Goal: Task Accomplishment & Management: Manage account settings

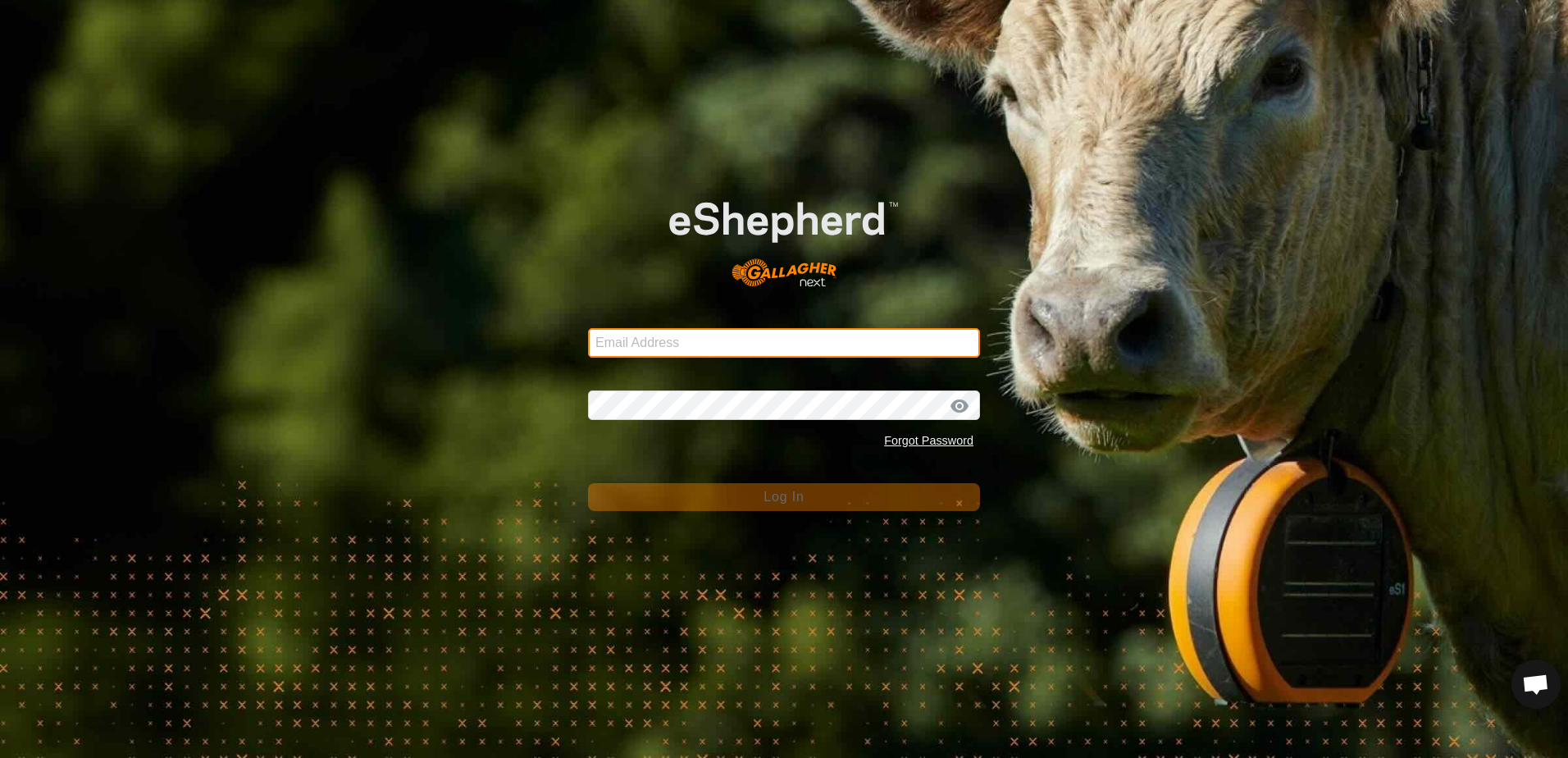
drag, startPoint x: 636, startPoint y: 344, endPoint x: 580, endPoint y: 310, distance: 65.5
click at [636, 343] on input "Email Address" at bounding box center [784, 343] width 392 height 29
type input "[EMAIL_ADDRESS][DOMAIN_NAME]"
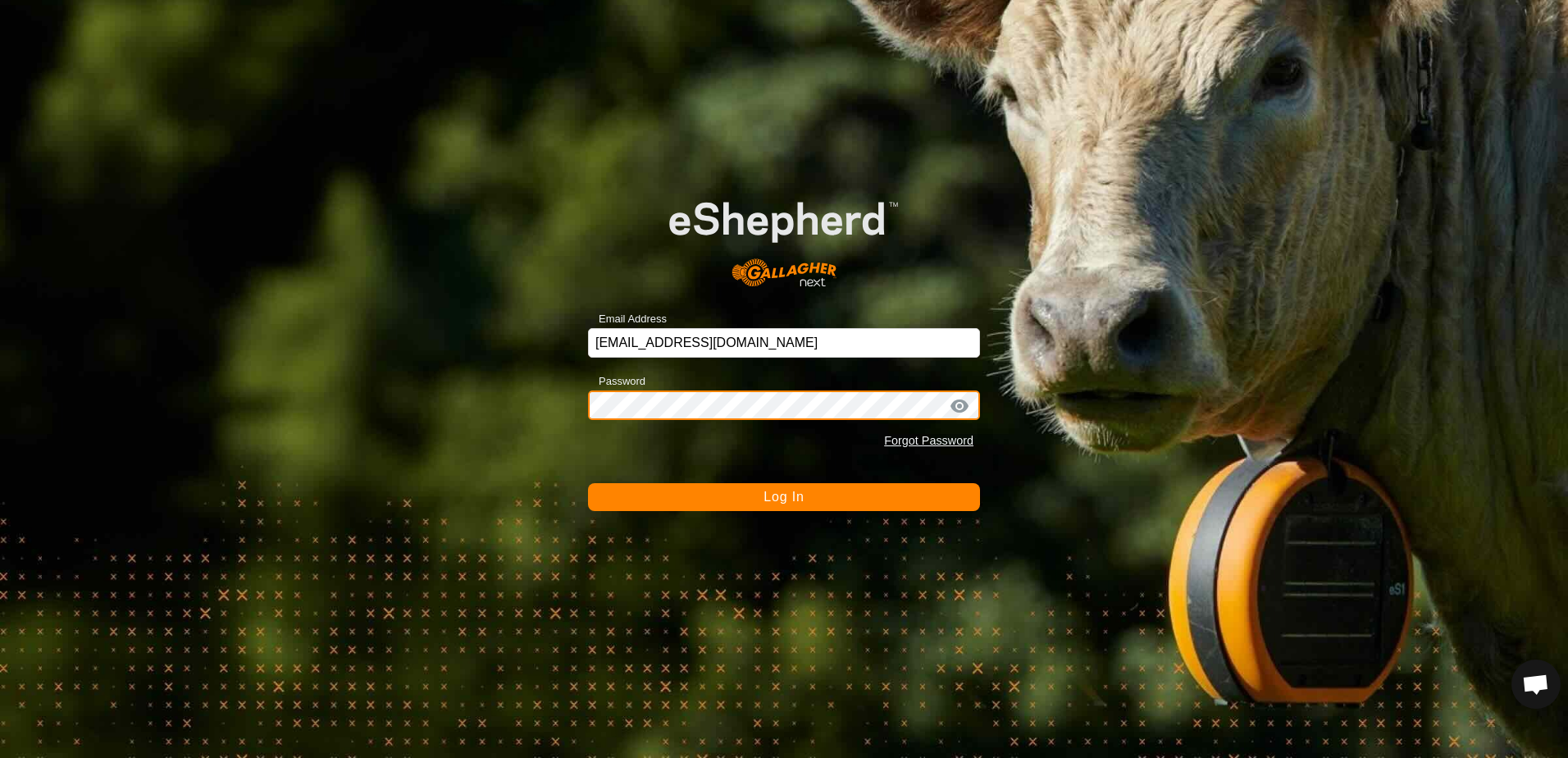
click at [588, 483] on button "Log In" at bounding box center [784, 497] width 392 height 27
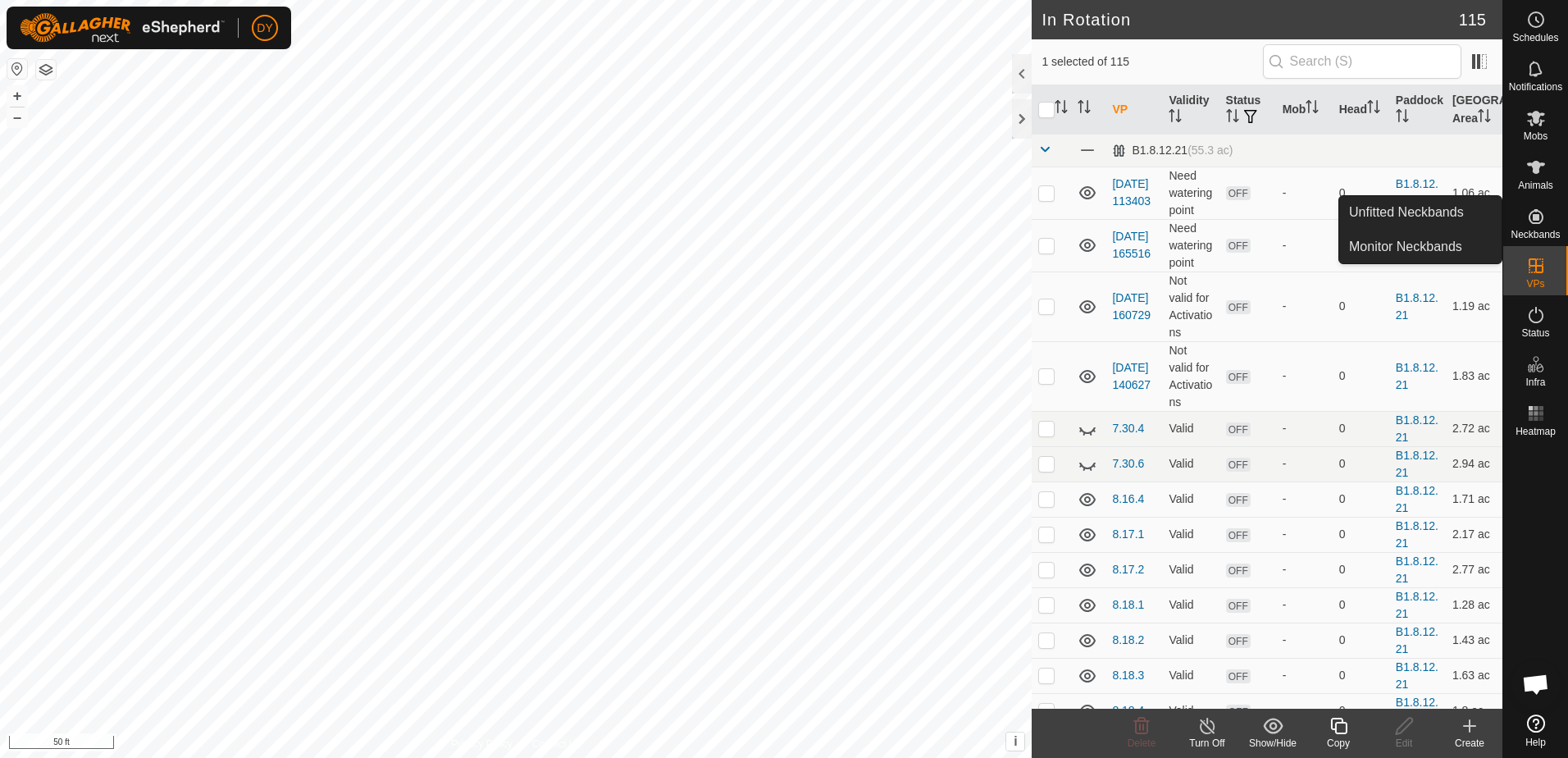
click at [1345, 729] on icon at bounding box center [1338, 727] width 21 height 20
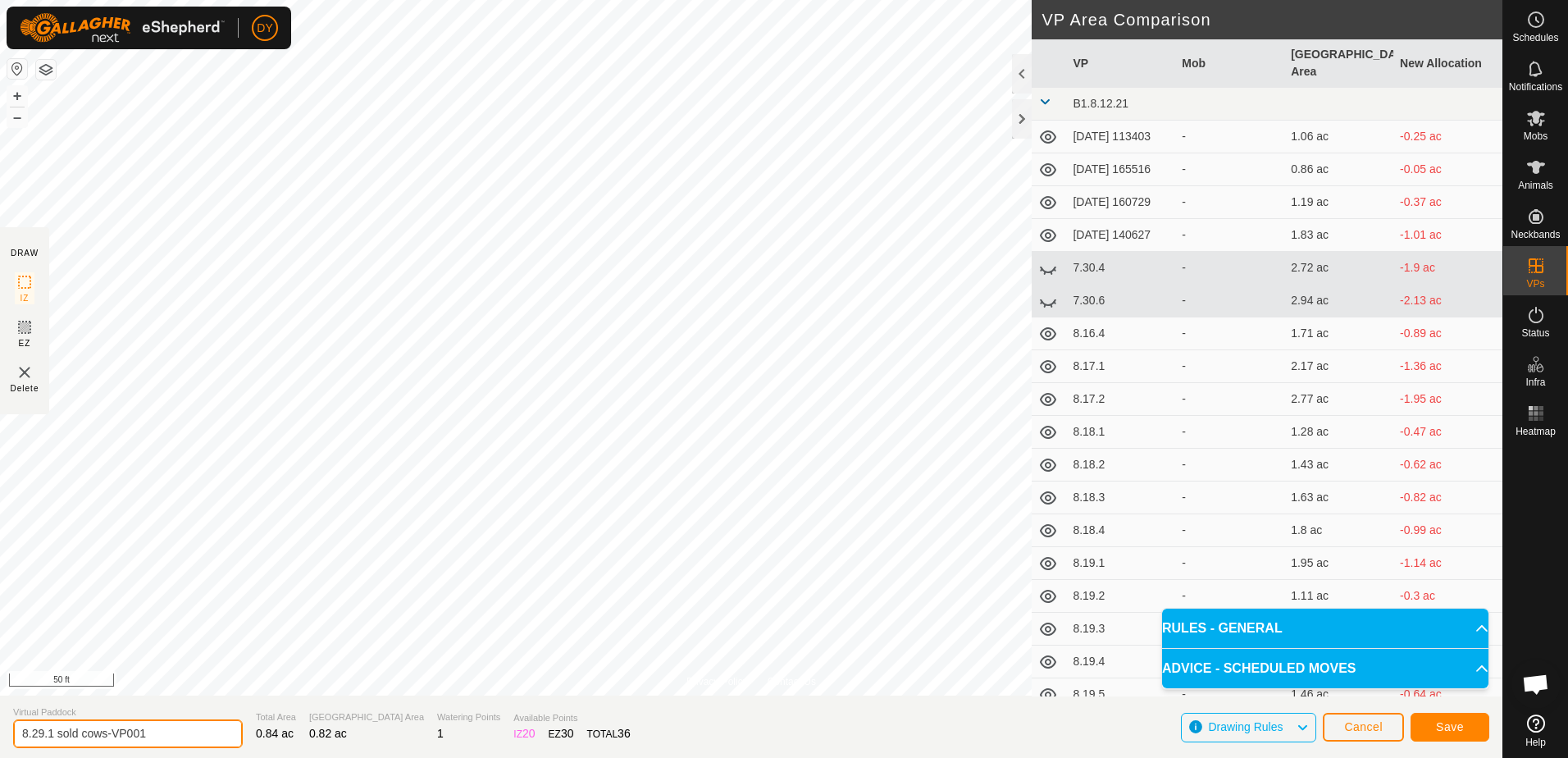
drag, startPoint x: 162, startPoint y: 731, endPoint x: 33, endPoint y: 731, distance: 129.0
click at [33, 731] on input "8.29.1 sold cows-VP001" at bounding box center [128, 733] width 230 height 28
type input "8.30.1 sold cows"
click at [1445, 728] on span "Save" at bounding box center [1450, 727] width 27 height 13
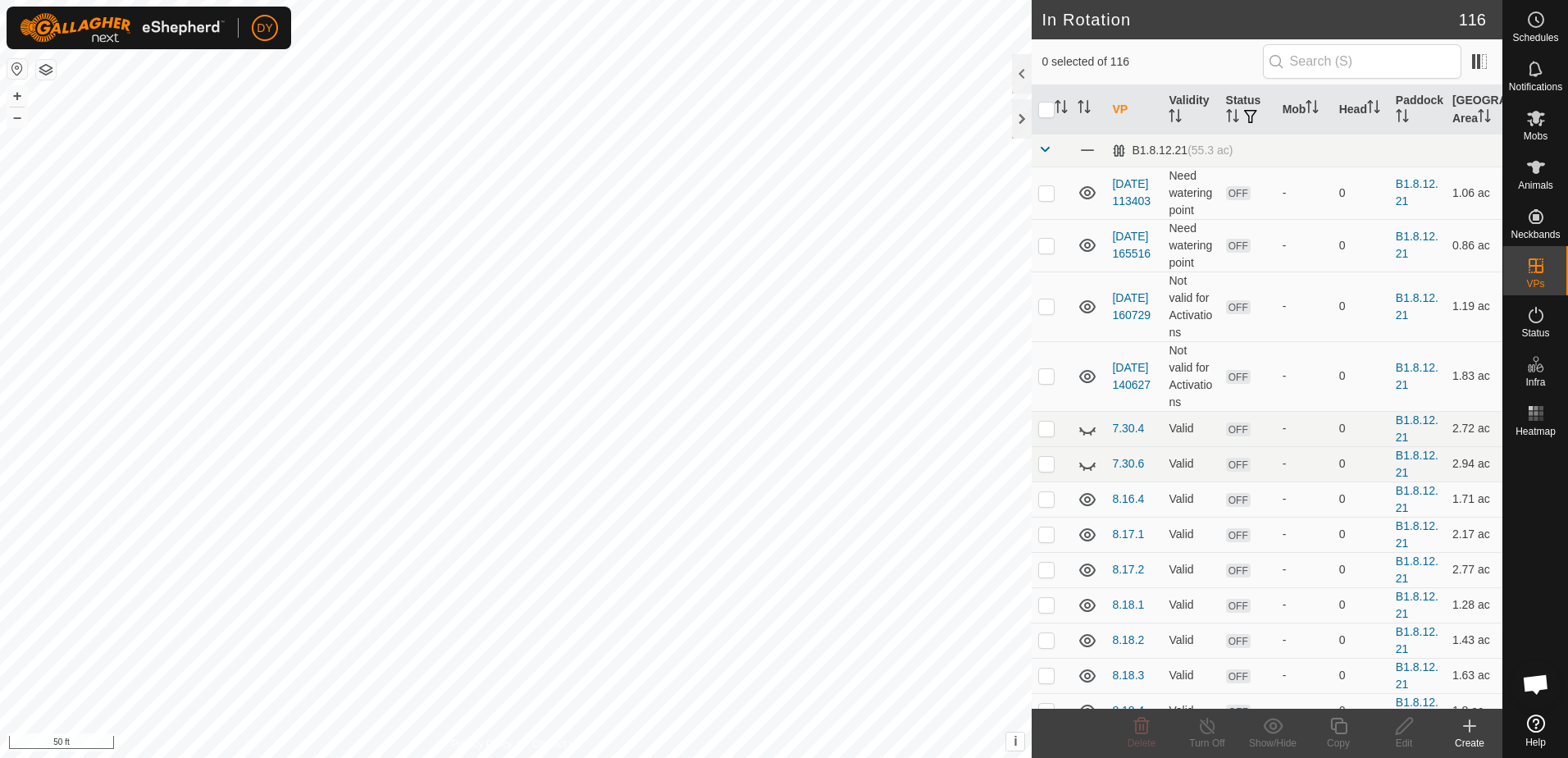
click at [1473, 729] on icon at bounding box center [1470, 727] width 20 height 20
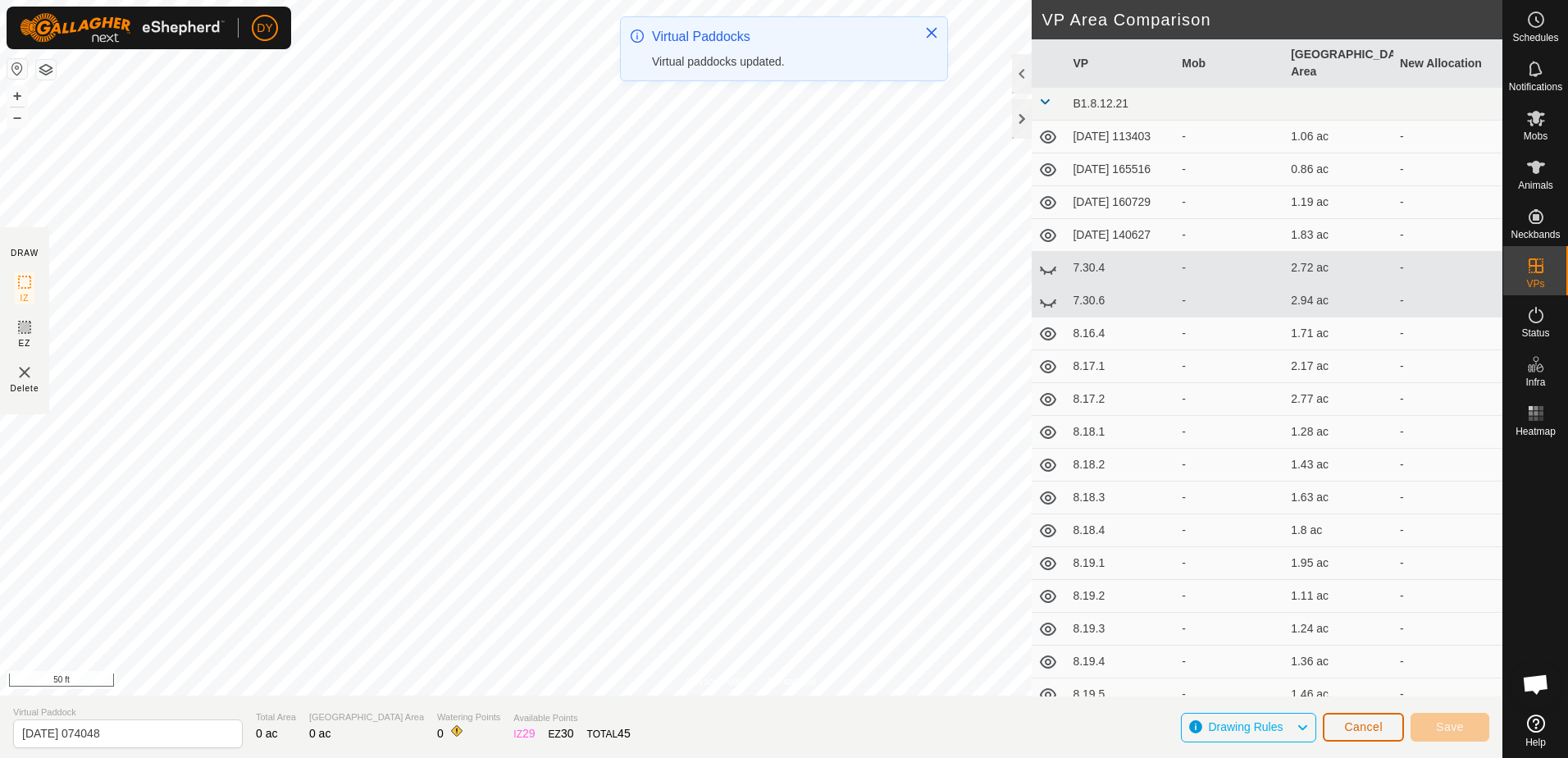
click at [1356, 726] on span "Cancel" at bounding box center [1363, 727] width 38 height 13
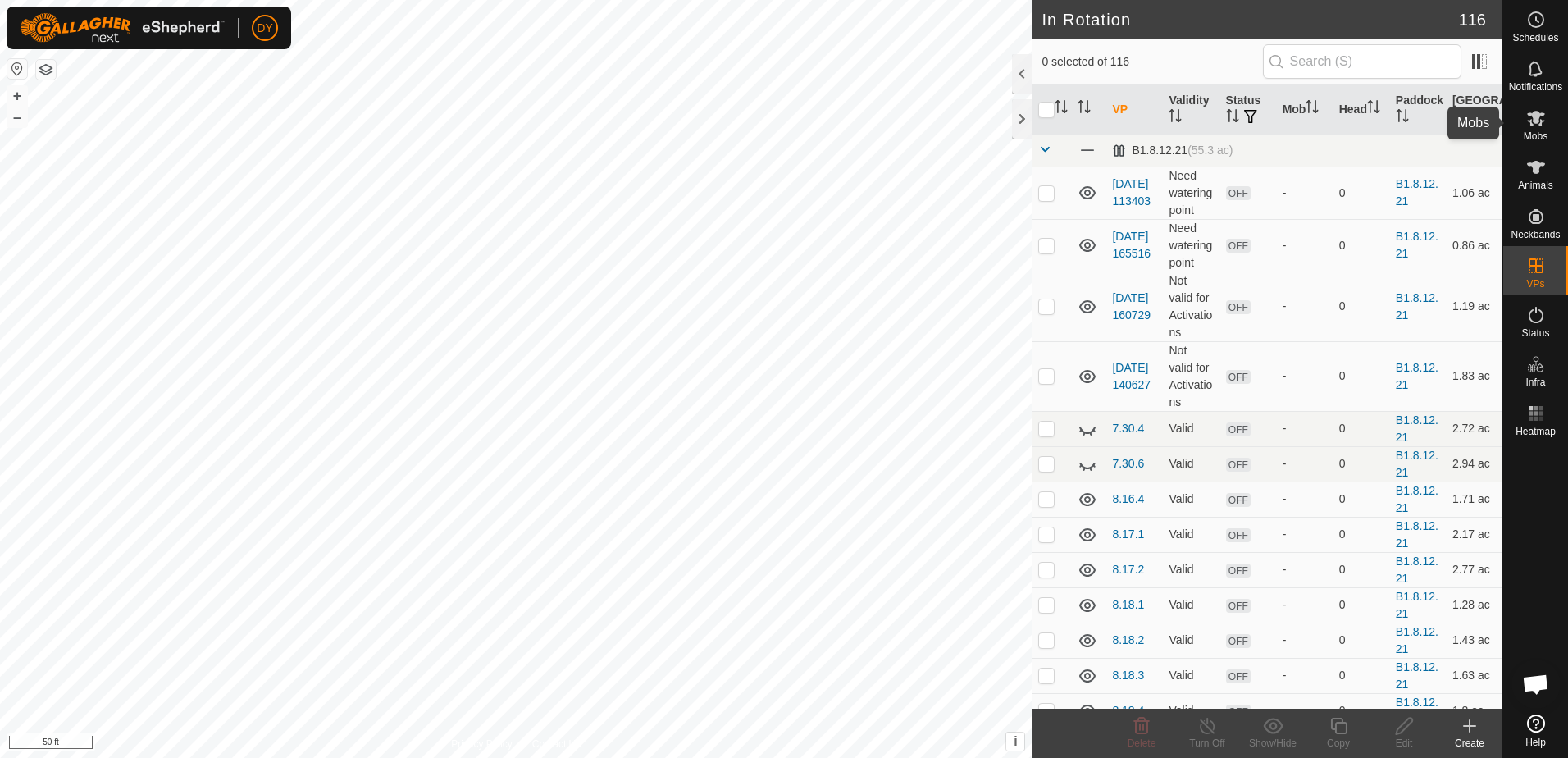
click at [1533, 134] on span "Mobs" at bounding box center [1536, 136] width 24 height 10
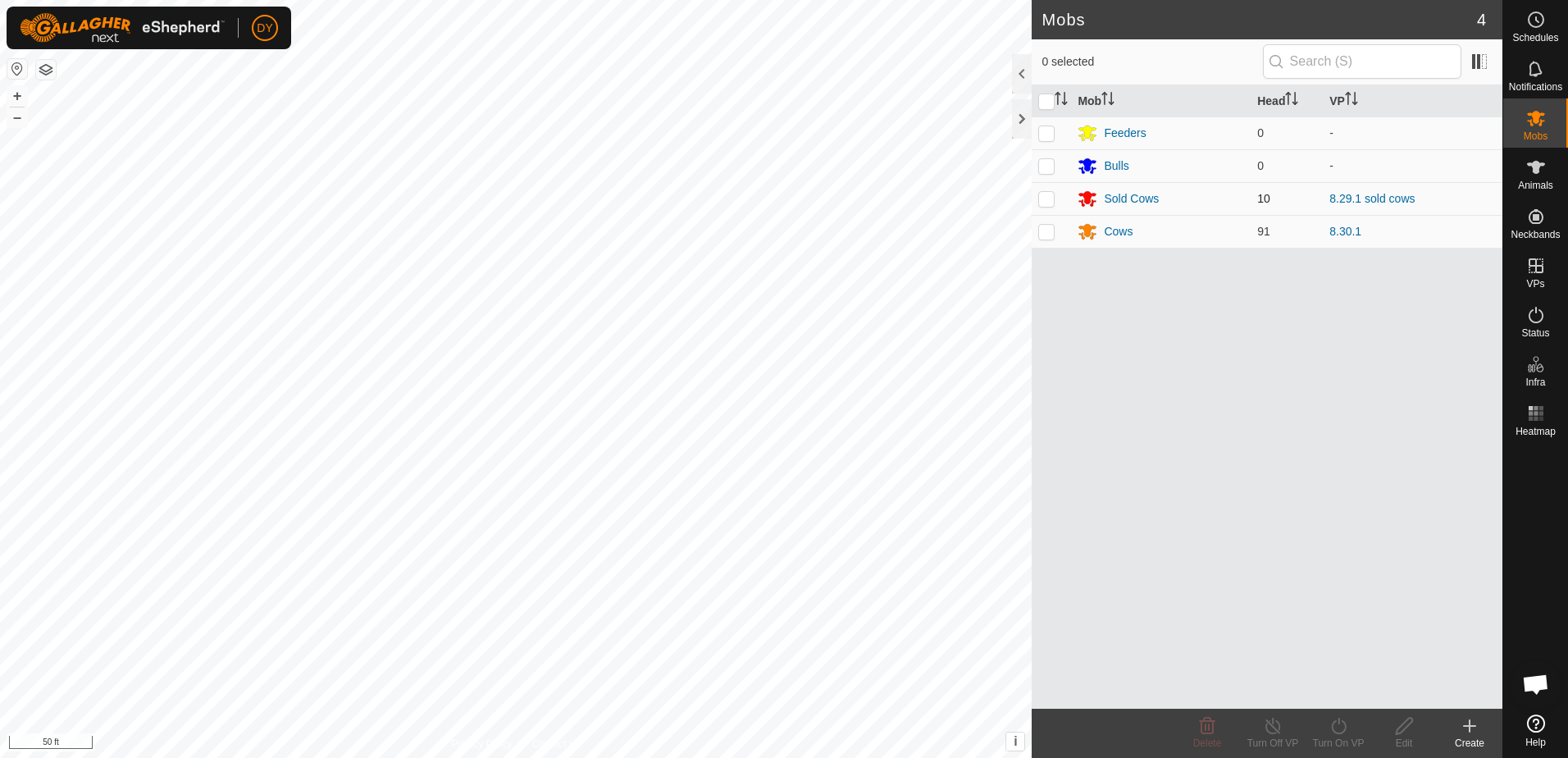
click at [1049, 202] on p-checkbox at bounding box center [1046, 198] width 17 height 13
checkbox input "true"
click at [1343, 726] on icon at bounding box center [1338, 727] width 21 height 20
click at [1333, 688] on link "Now" at bounding box center [1388, 689] width 163 height 32
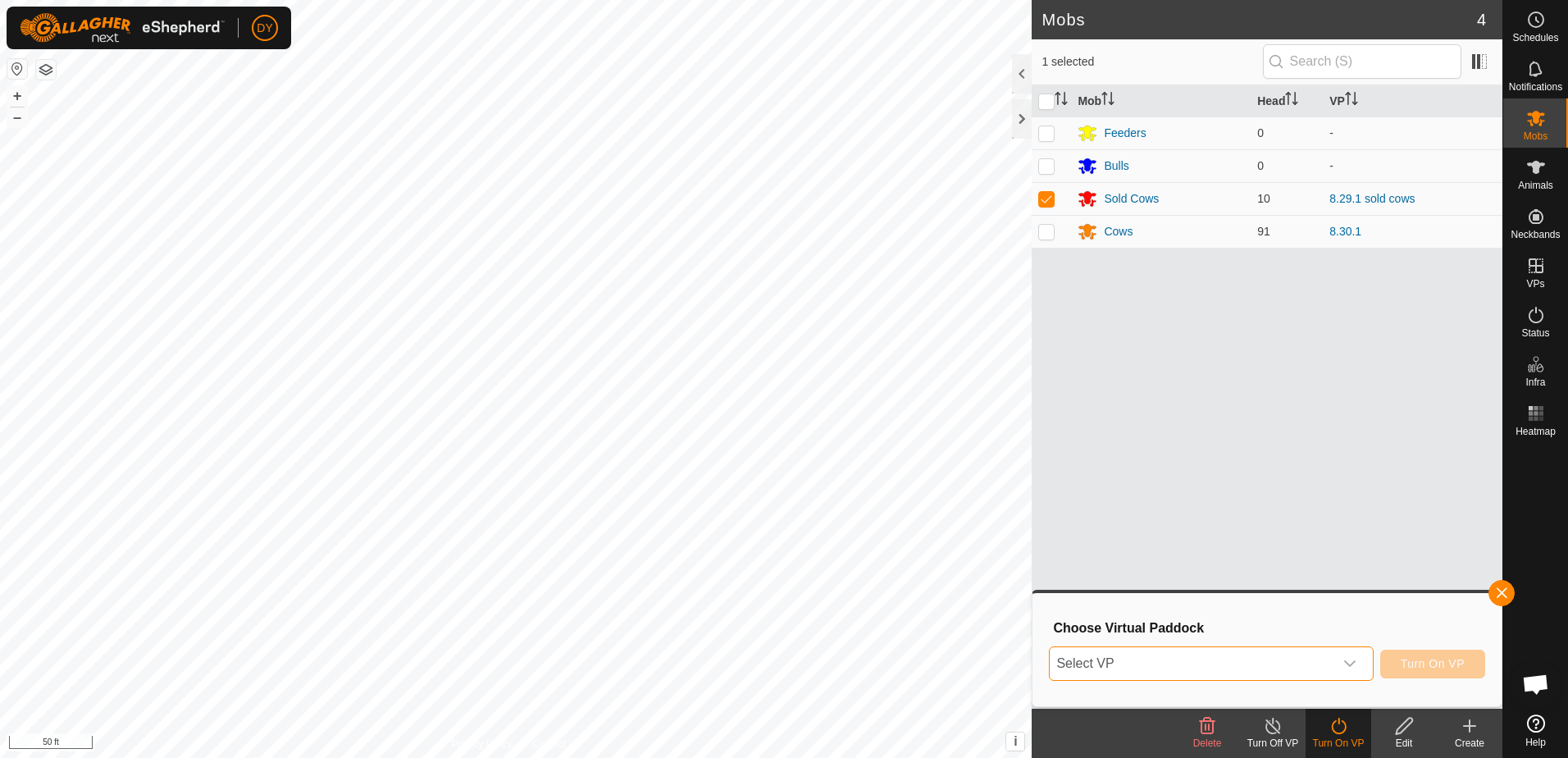
click at [1203, 663] on span "Select VP" at bounding box center [1191, 664] width 283 height 32
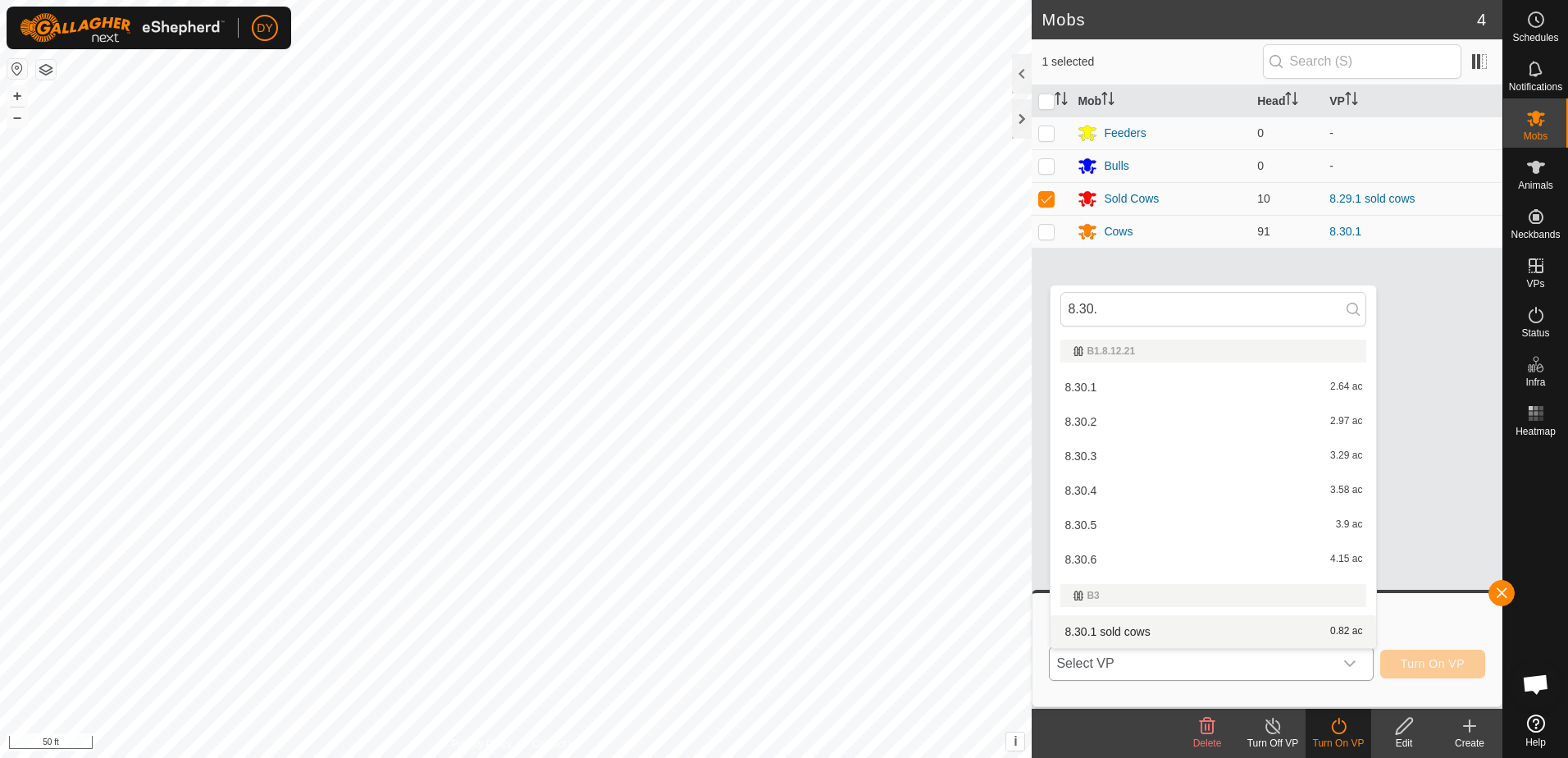
type input "8.30."
click at [1103, 628] on li "8.30.1 sold cows 0.82 ac" at bounding box center [1214, 631] width 326 height 32
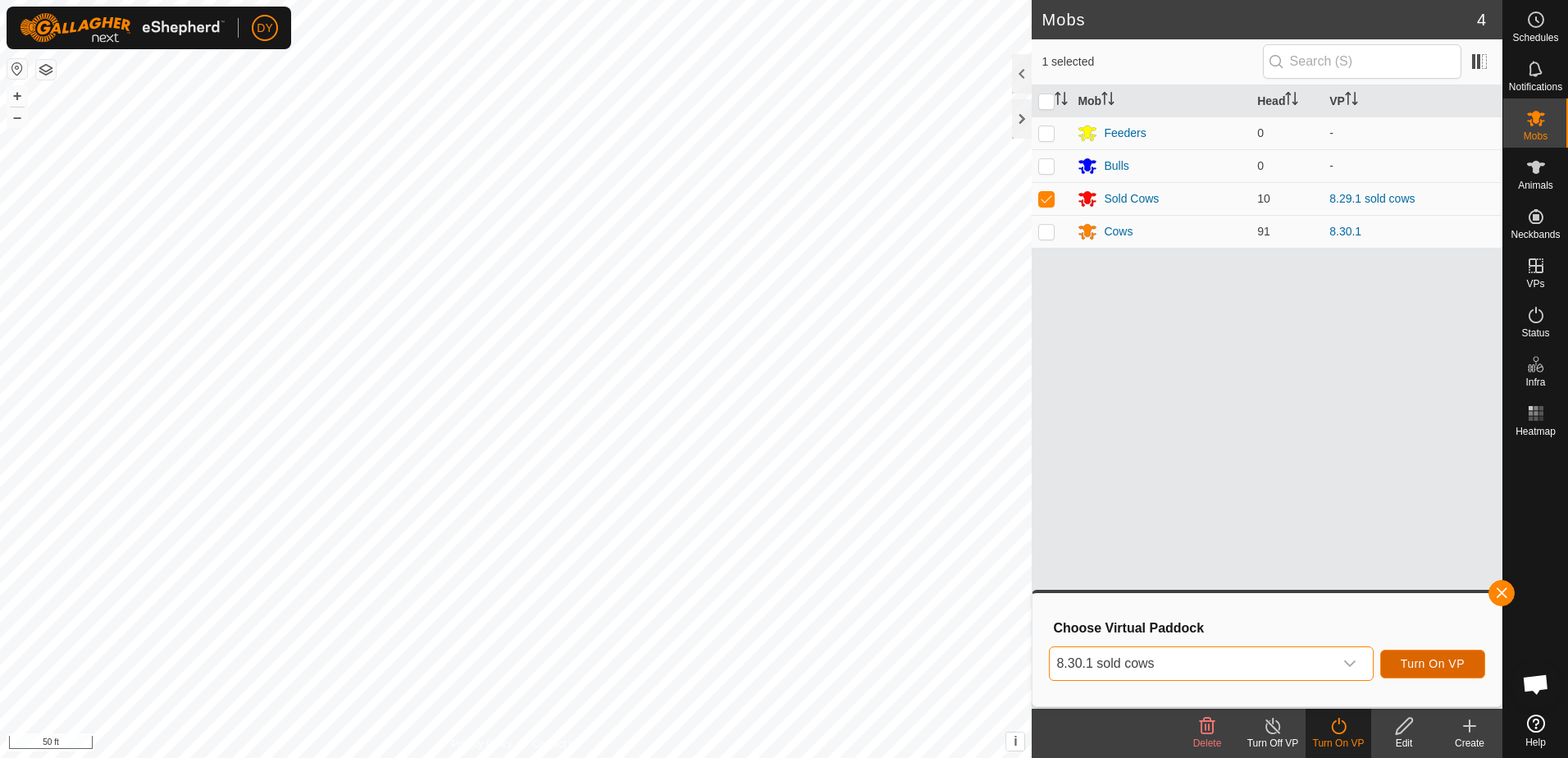
click at [1445, 667] on span "Turn On VP" at bounding box center [1433, 664] width 64 height 13
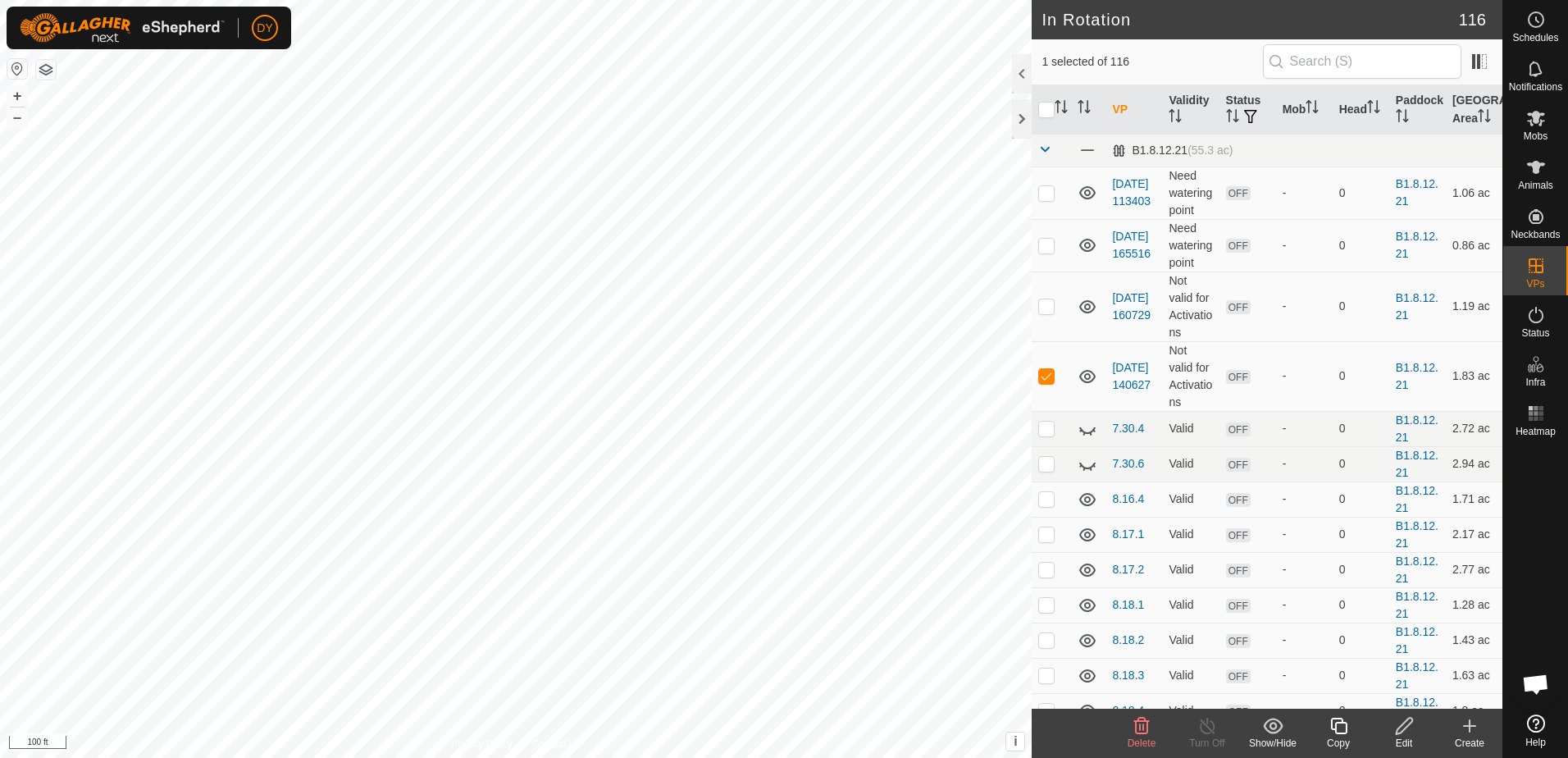
click at [1147, 733] on icon at bounding box center [1142, 727] width 16 height 17
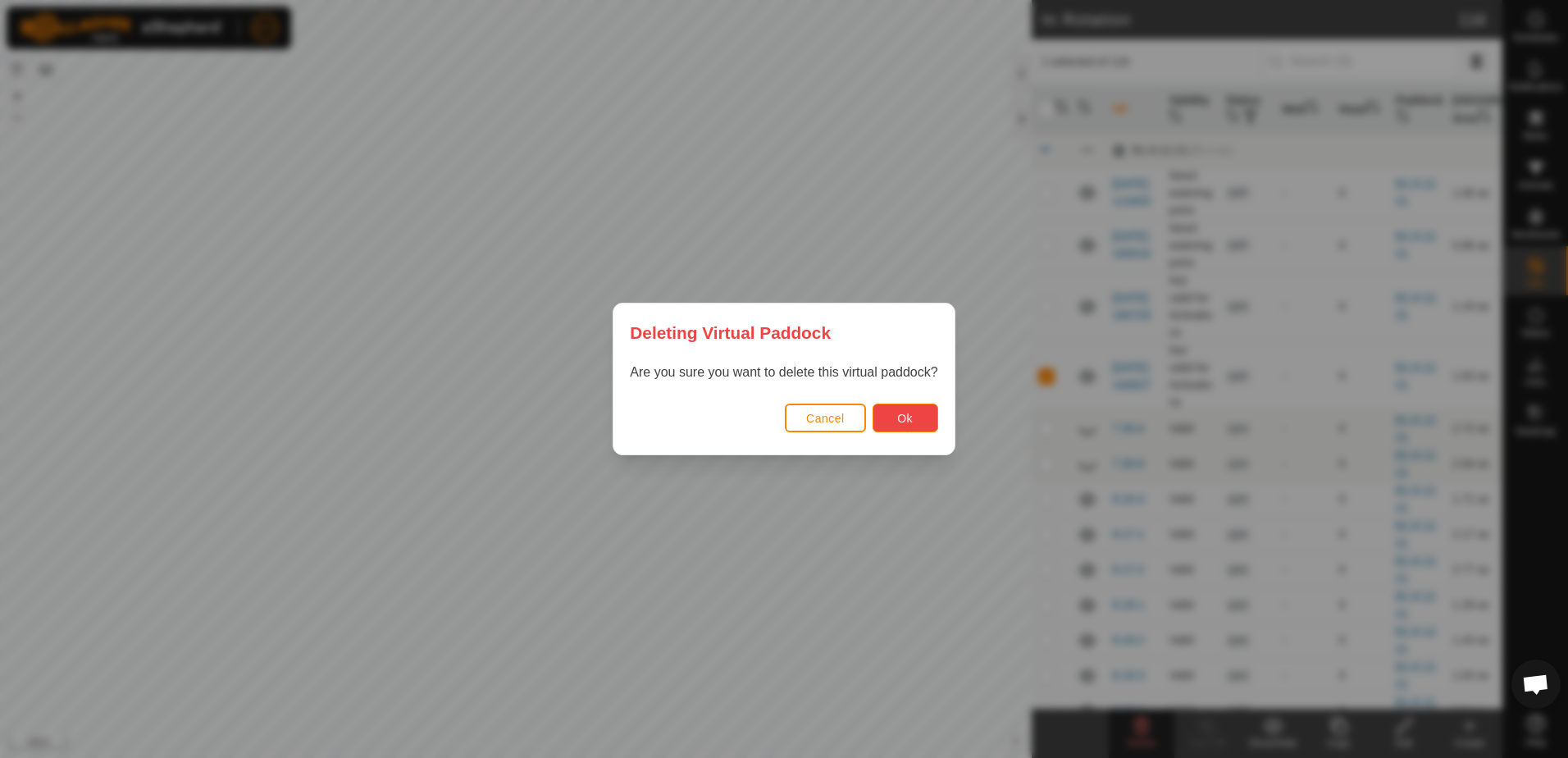
click at [878, 420] on button "Ok" at bounding box center [906, 417] width 66 height 28
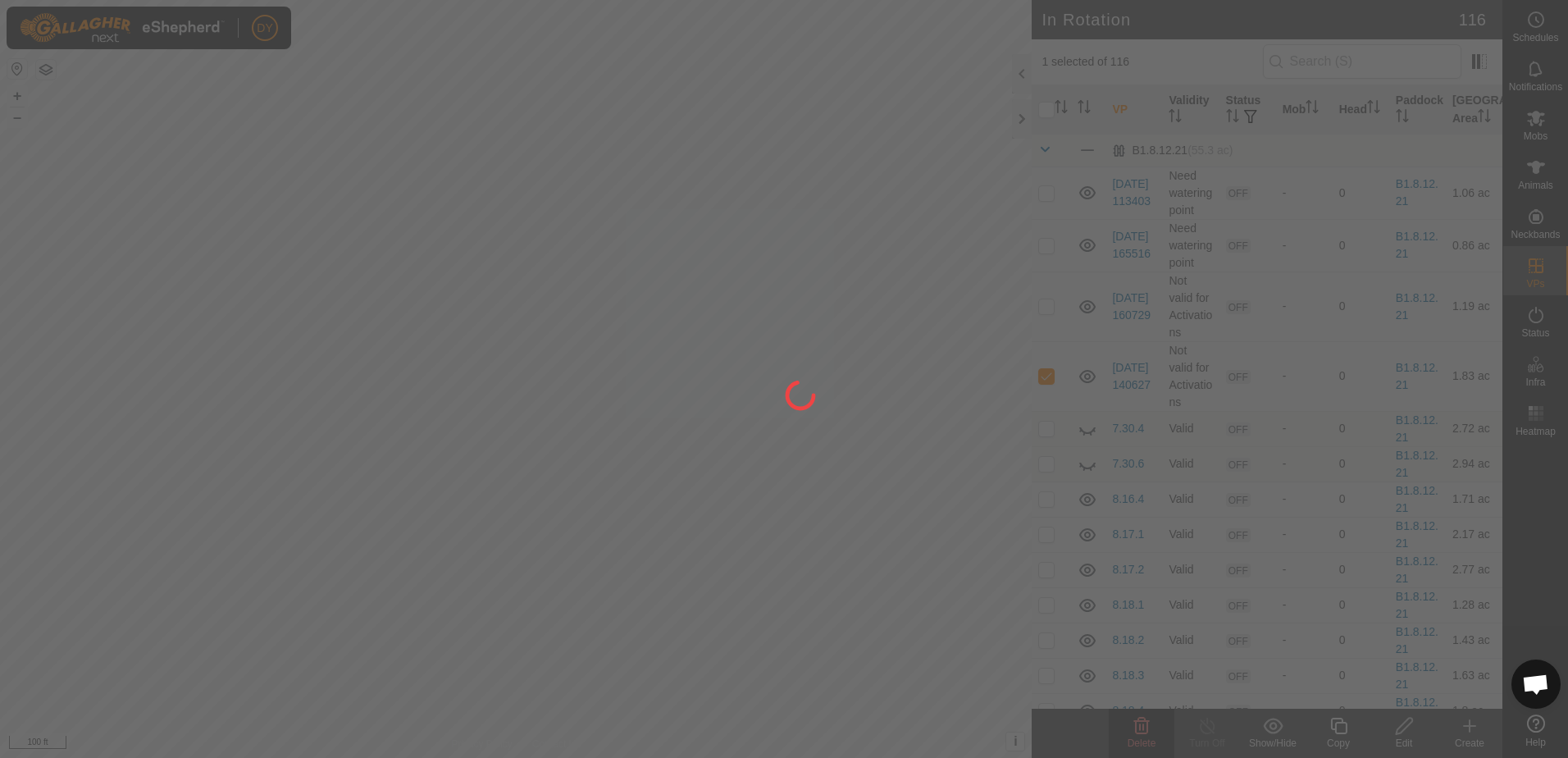
checkbox input "false"
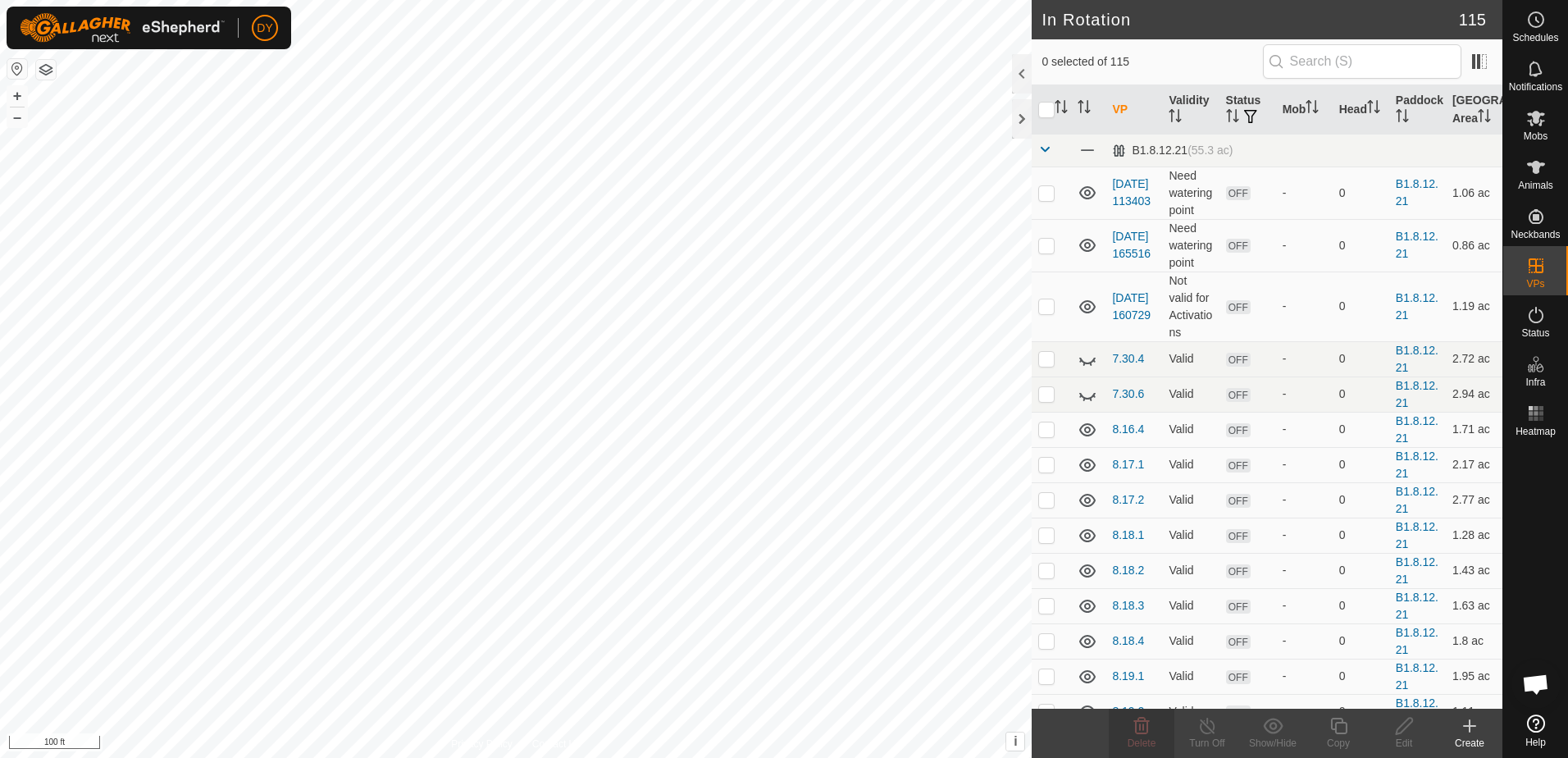
click at [1475, 731] on icon at bounding box center [1470, 727] width 20 height 20
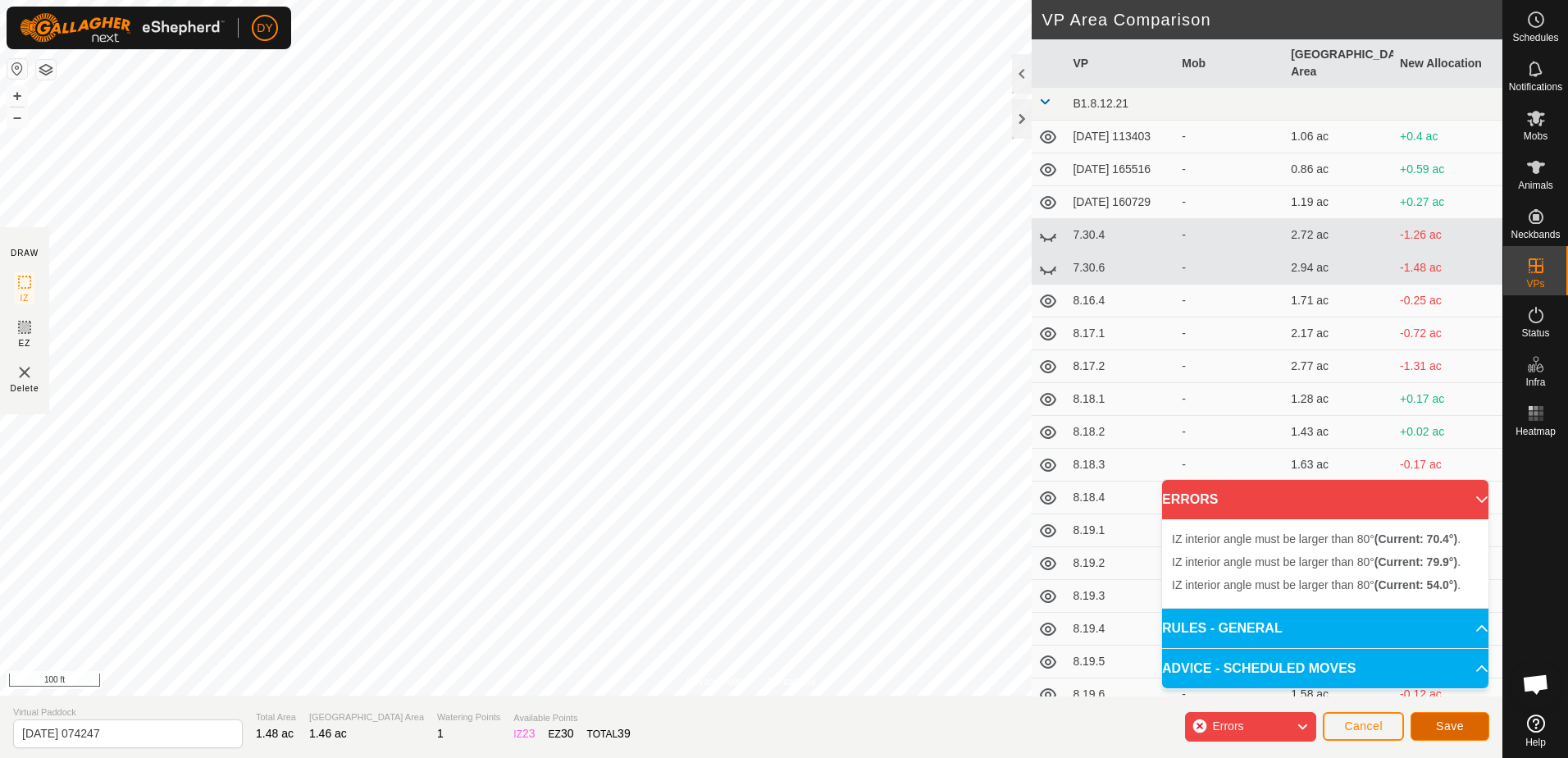
click at [1432, 724] on button "Save" at bounding box center [1450, 727] width 78 height 28
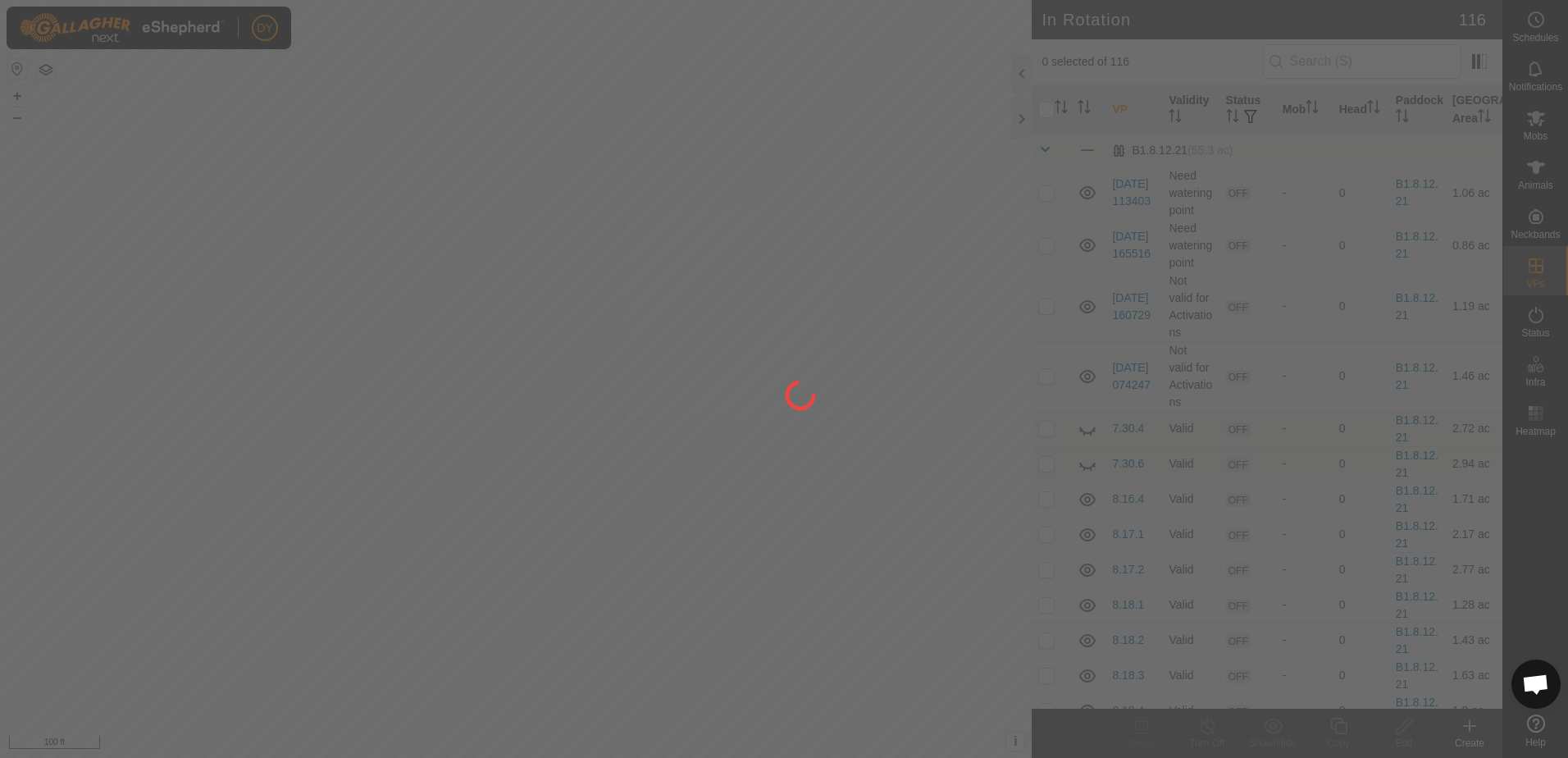
drag, startPoint x: 162, startPoint y: 470, endPoint x: 275, endPoint y: 465, distance: 113.1
click at [271, 466] on div at bounding box center [784, 379] width 1568 height 758
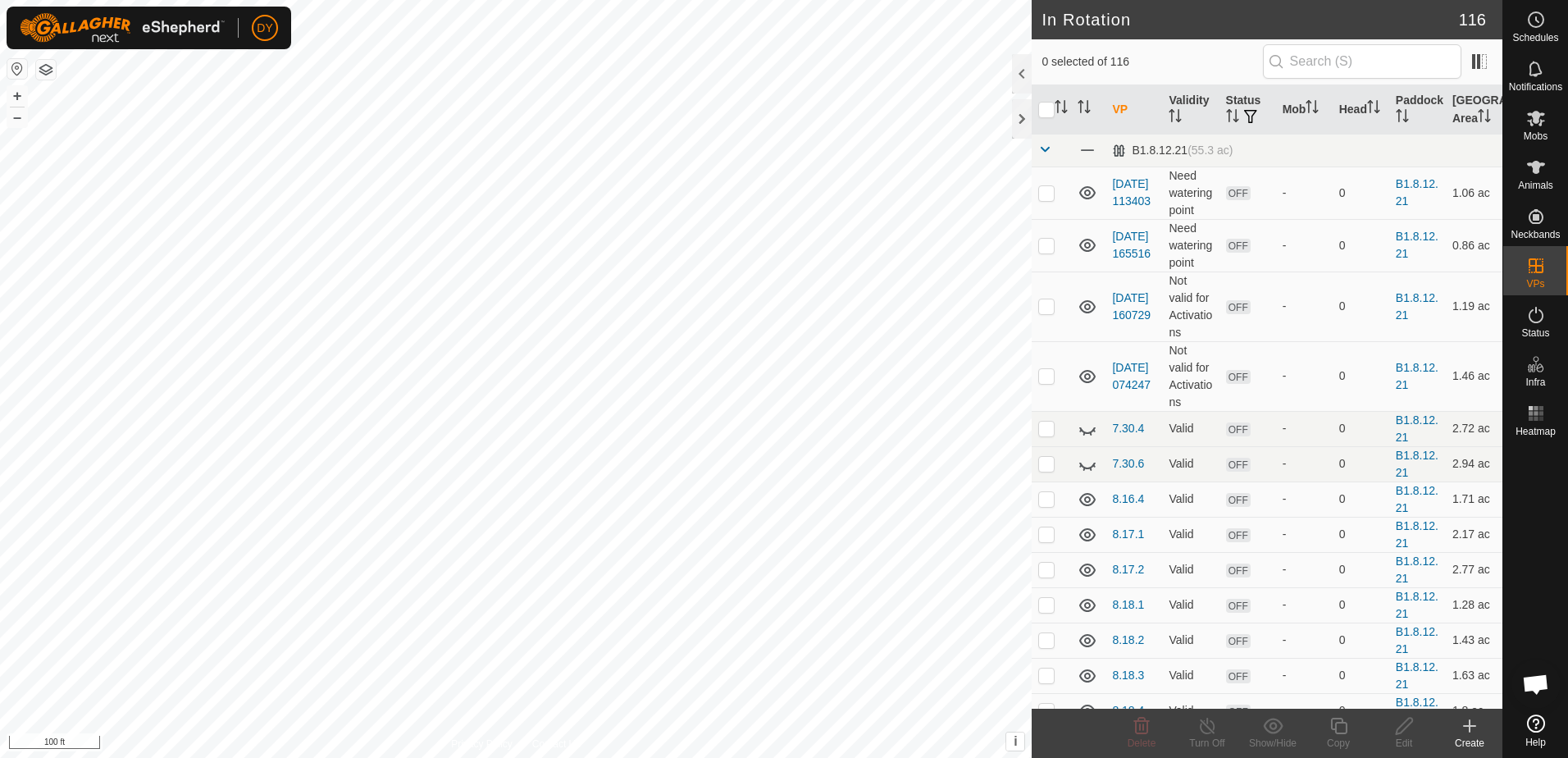
click at [1469, 727] on icon at bounding box center [1470, 727] width 12 height 0
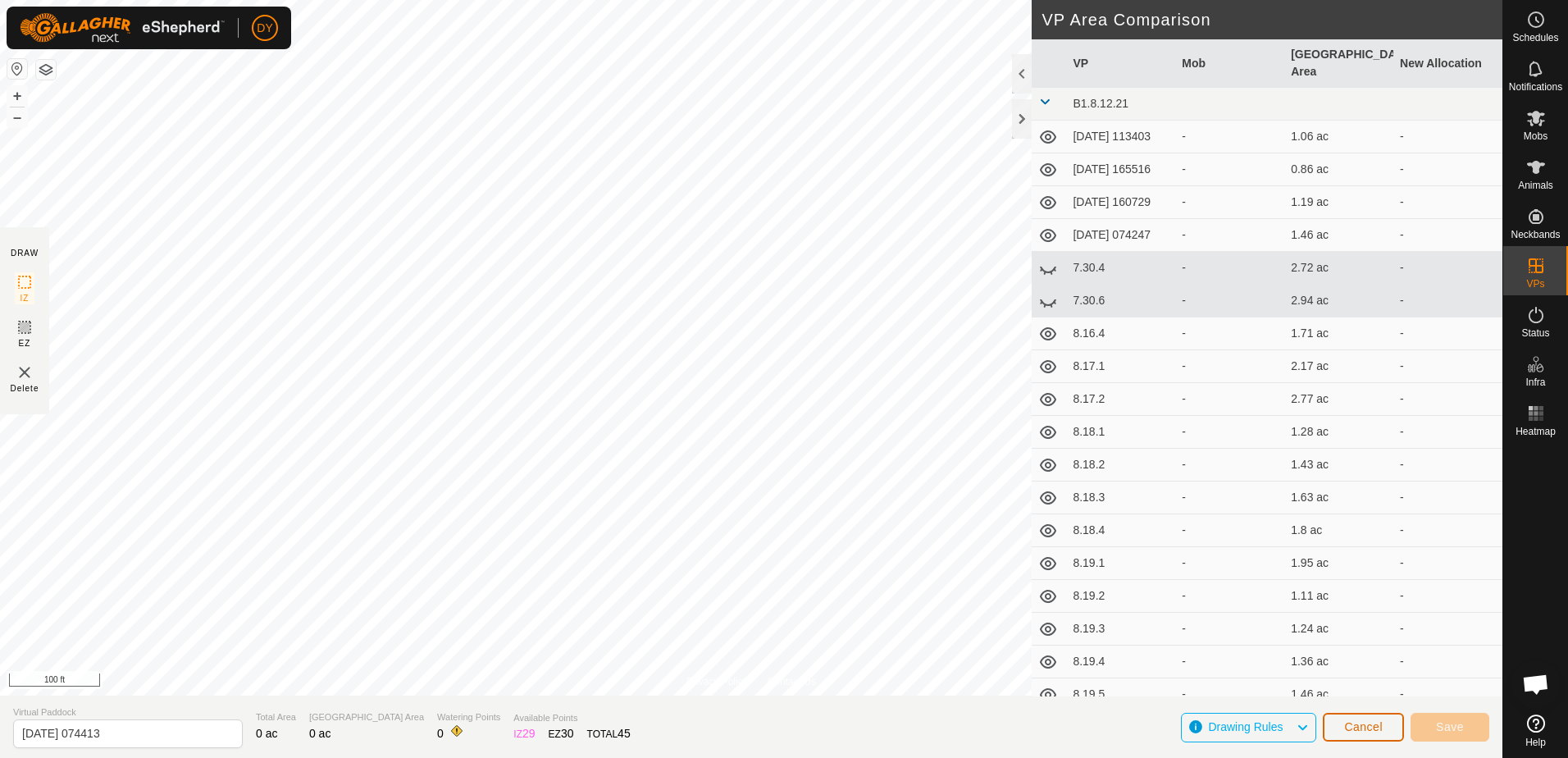
click at [1382, 729] on span "Cancel" at bounding box center [1363, 727] width 38 height 13
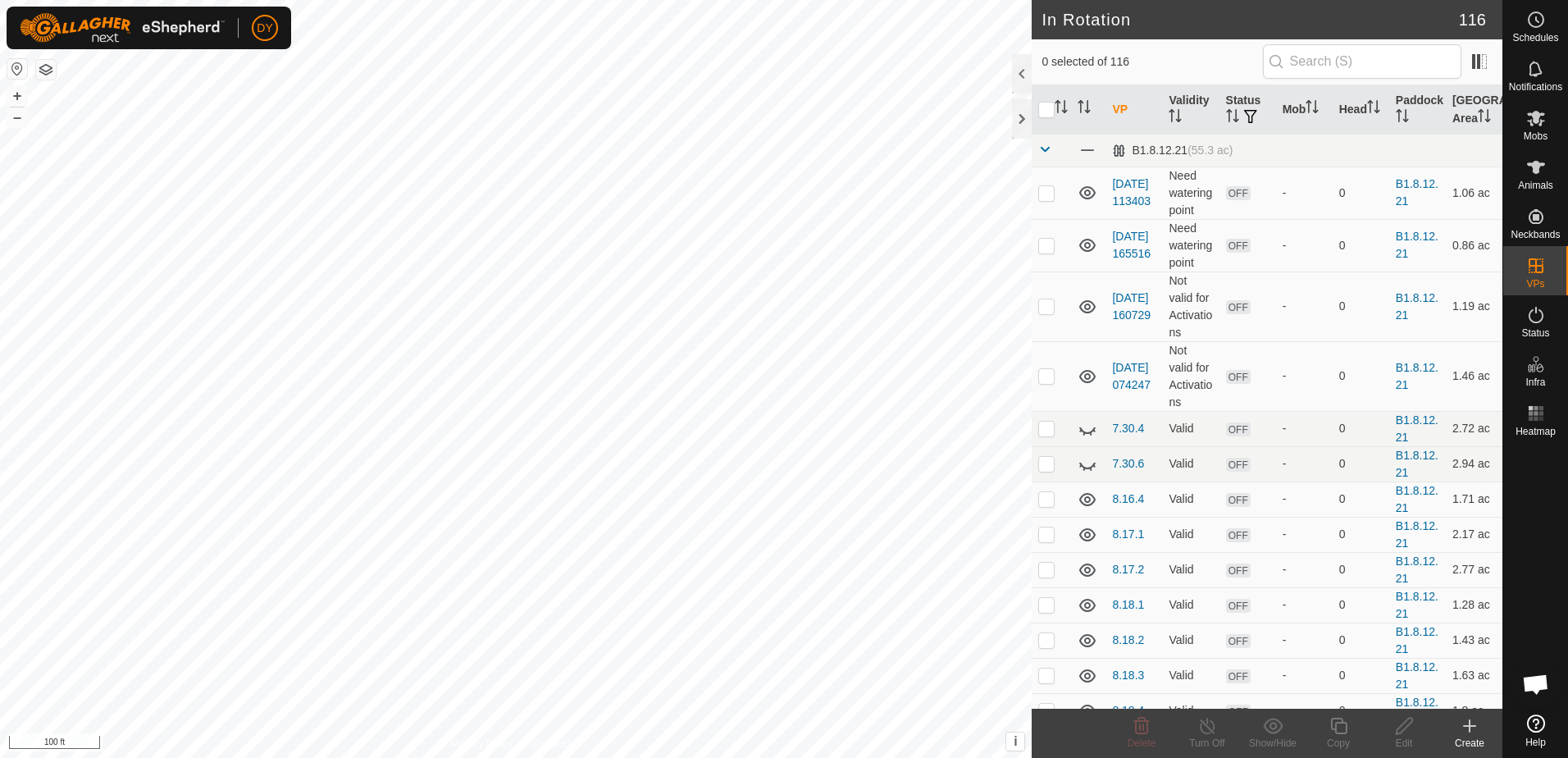
checkbox input "true"
click at [1405, 729] on icon at bounding box center [1404, 727] width 17 height 17
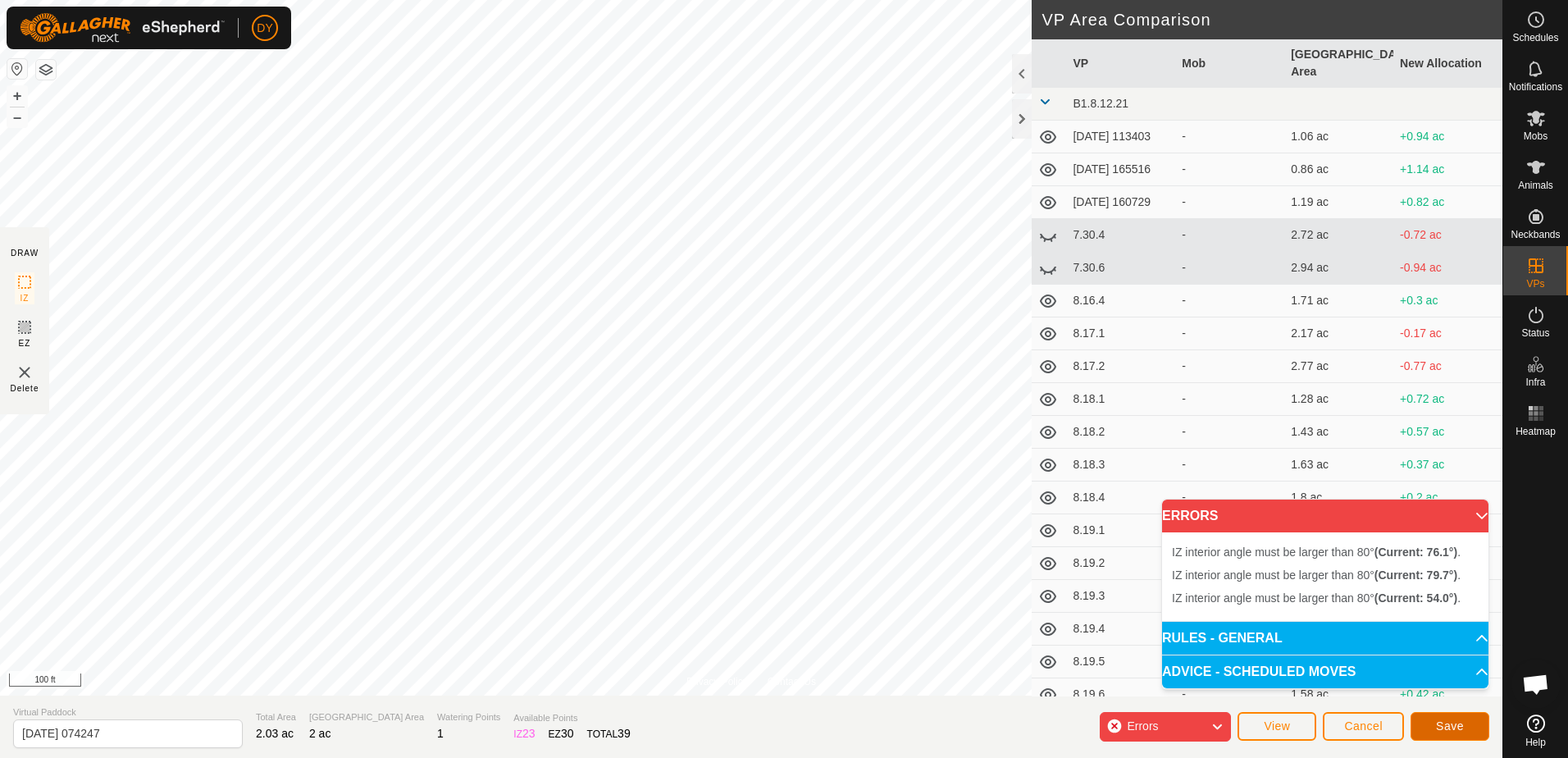
click at [1448, 729] on span "Save" at bounding box center [1450, 726] width 27 height 13
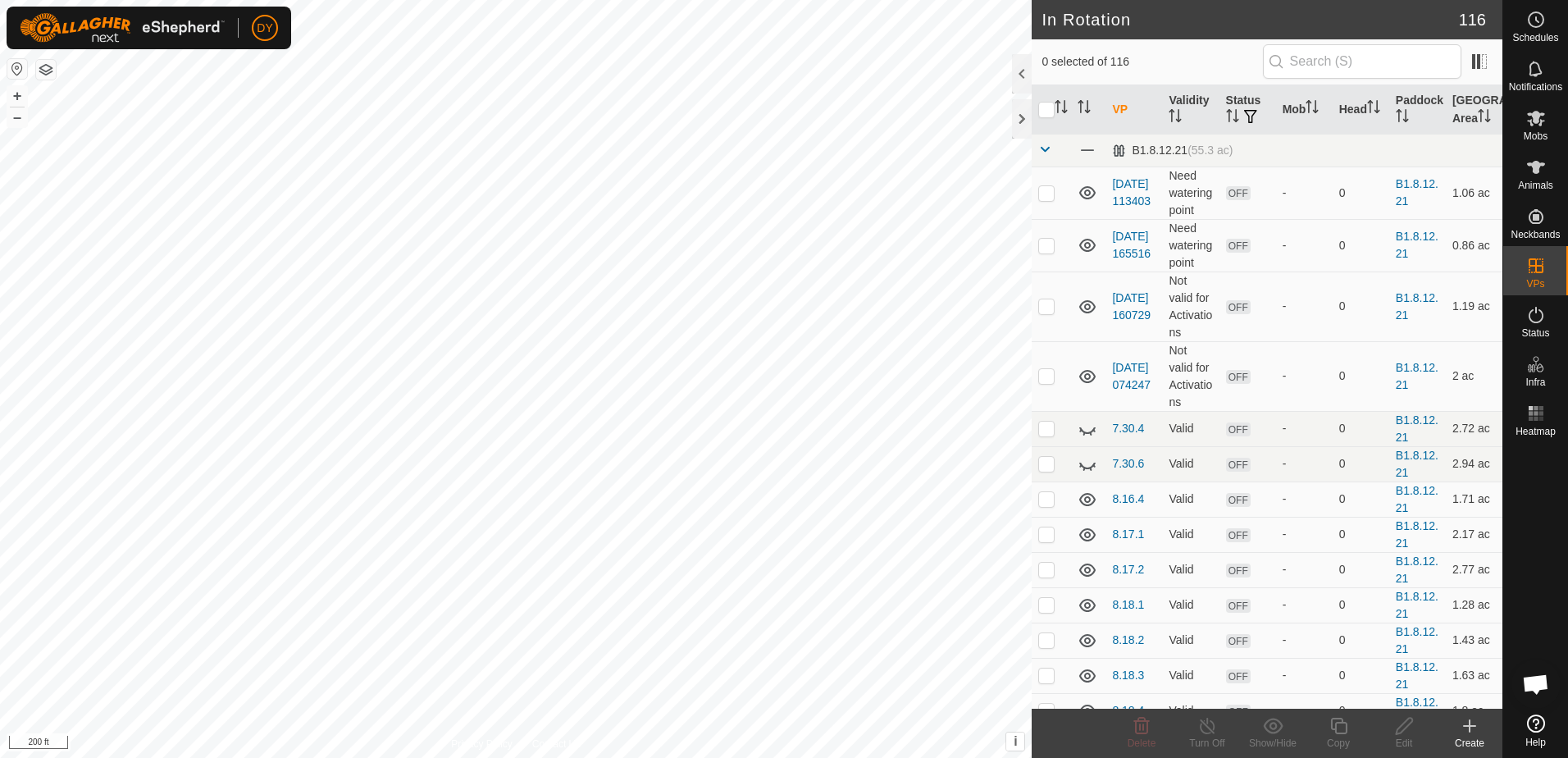
click at [1469, 727] on icon at bounding box center [1470, 727] width 12 height 0
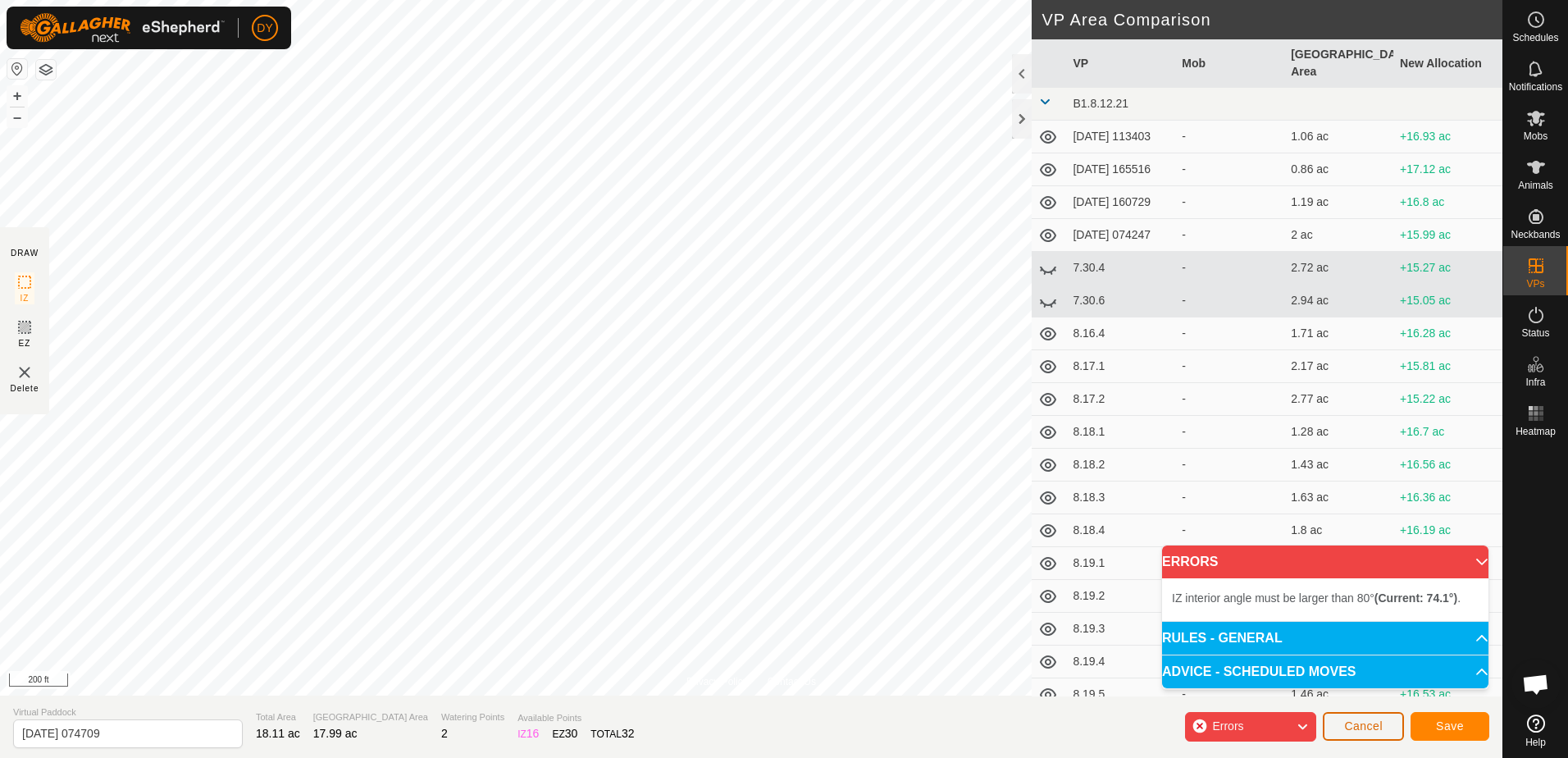
click at [1384, 733] on button "Cancel" at bounding box center [1363, 727] width 81 height 28
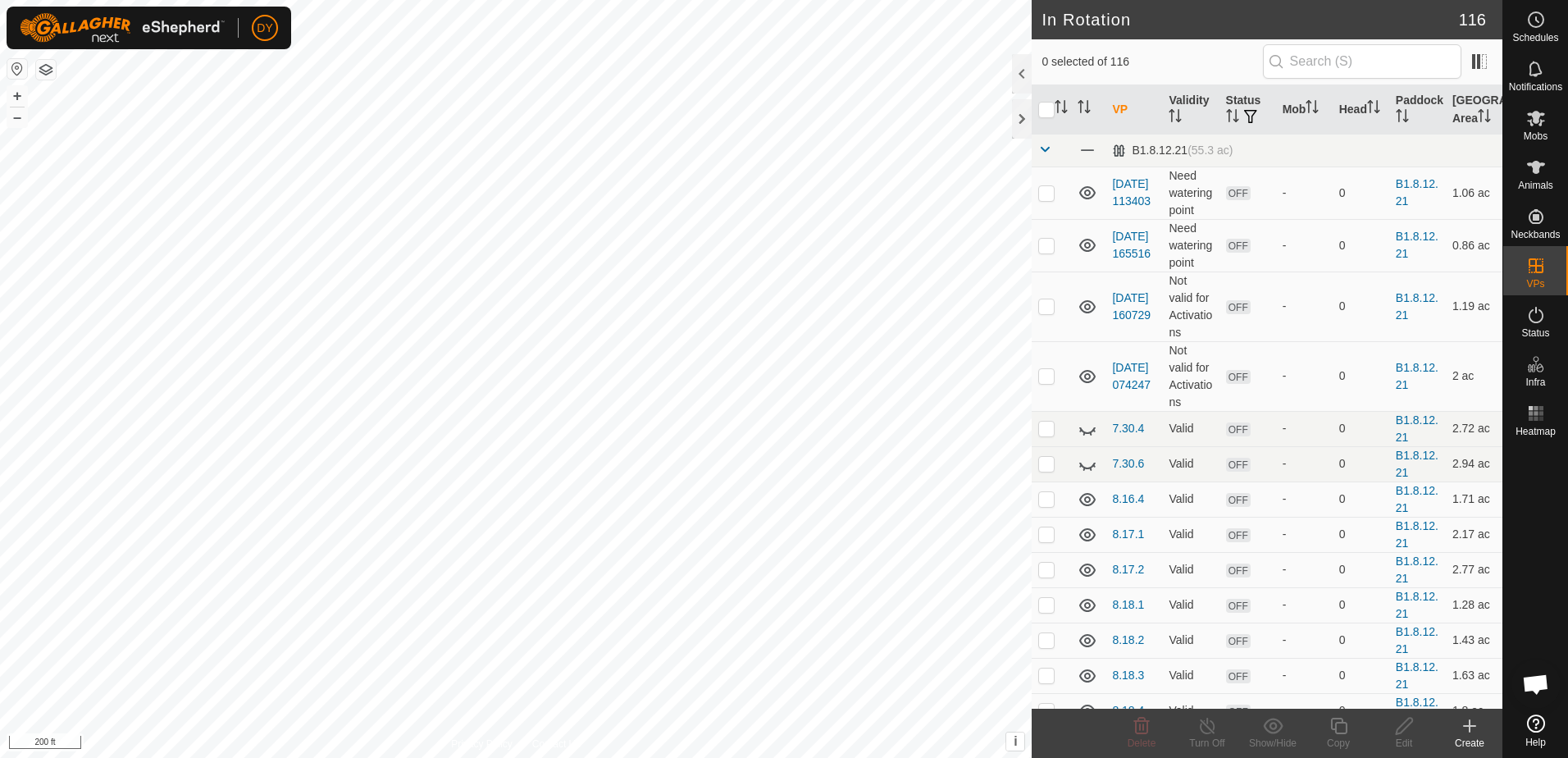
click at [1468, 722] on icon at bounding box center [1470, 727] width 20 height 20
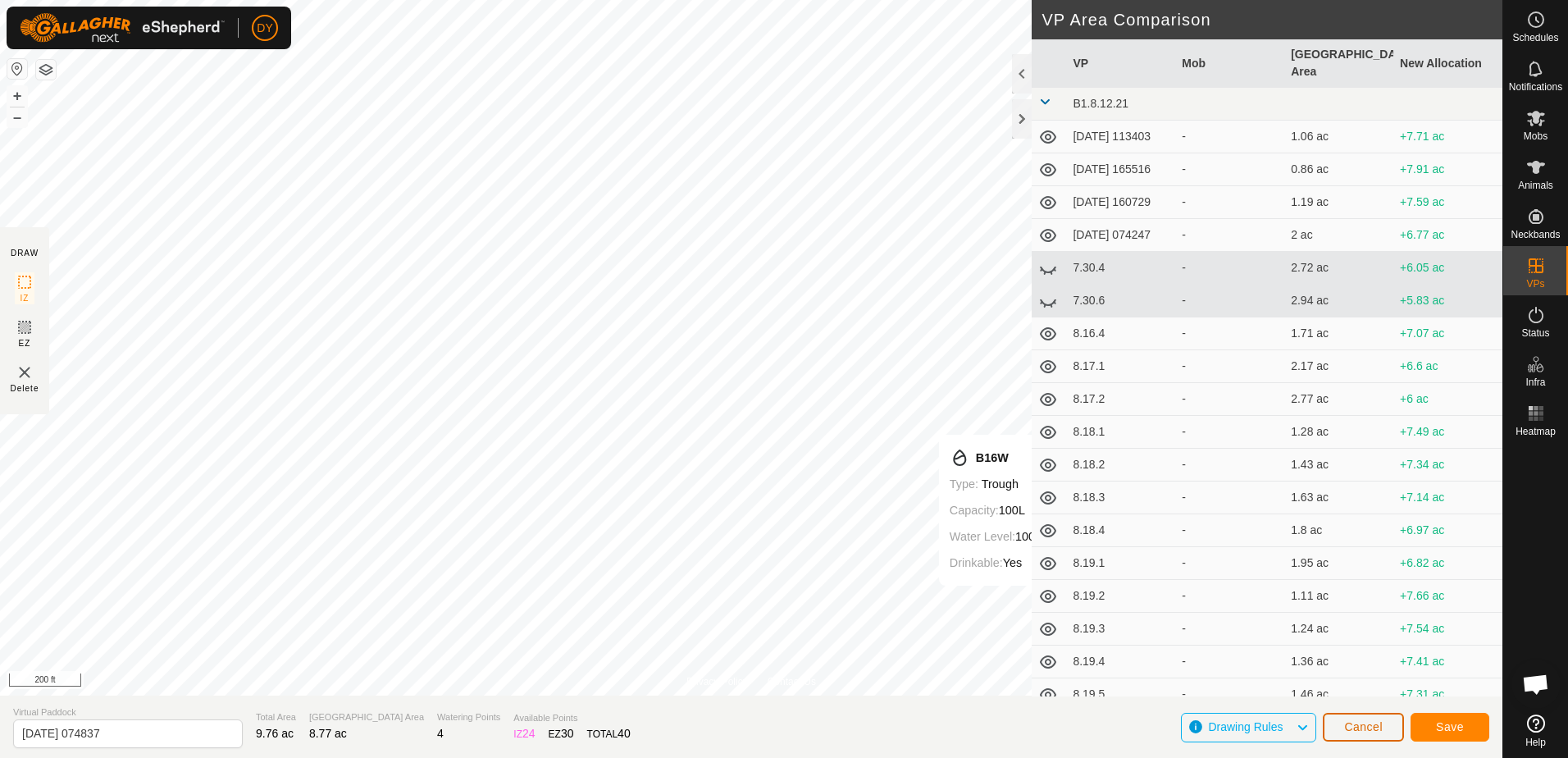
click at [1371, 731] on span "Cancel" at bounding box center [1363, 727] width 38 height 13
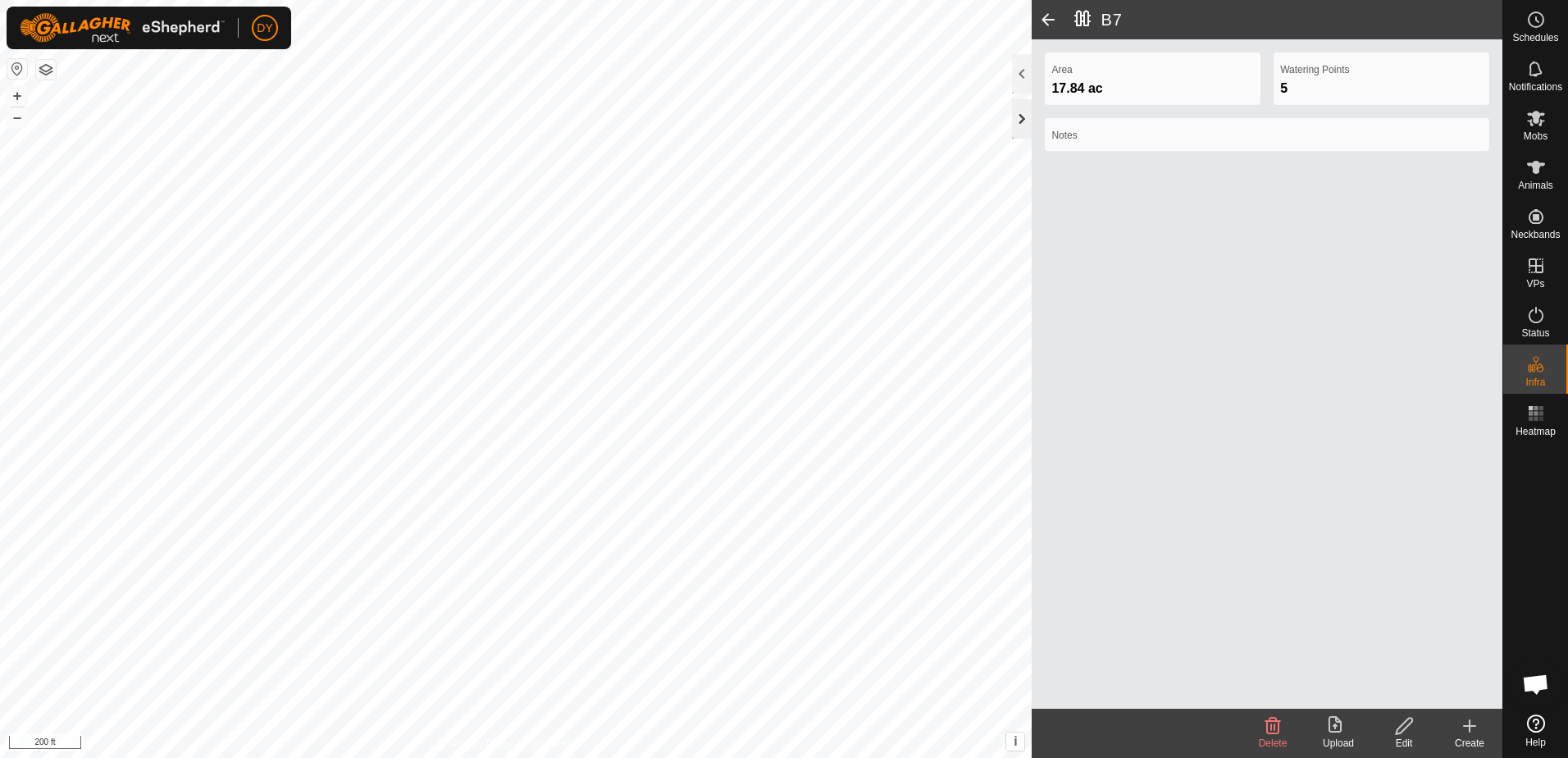
click at [1024, 121] on div at bounding box center [1022, 119] width 20 height 39
